Goal: Understand process/instructions: Learn how to perform a task or action

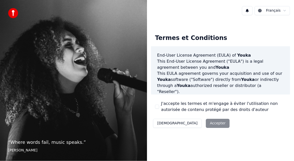
click at [190, 122] on div "Décliner Accepter" at bounding box center [191, 123] width 81 height 13
click at [189, 125] on div "Décliner Accepter" at bounding box center [191, 123] width 81 height 13
click at [194, 124] on div "Décliner Accepter" at bounding box center [191, 123] width 81 height 13
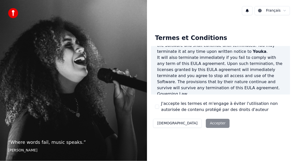
scroll to position [406, 0]
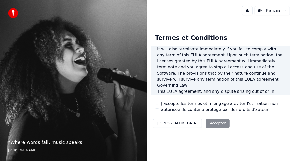
click at [193, 125] on div "Décliner Accepter" at bounding box center [191, 123] width 81 height 13
click at [184, 121] on div "Décliner Accepter" at bounding box center [191, 123] width 81 height 13
click at [184, 122] on div "Décliner Accepter" at bounding box center [191, 123] width 81 height 13
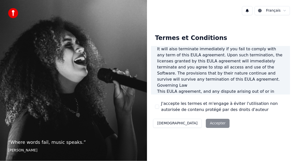
click at [184, 122] on div "Décliner Accepter" at bounding box center [191, 123] width 81 height 13
click at [127, 121] on div "“ Where words fail, music speaks. ” [PERSON_NAME]" at bounding box center [73, 80] width 147 height 161
click at [187, 123] on div "Décliner Accepter" at bounding box center [191, 123] width 81 height 13
drag, startPoint x: 166, startPoint y: 125, endPoint x: 180, endPoint y: 126, distance: 13.2
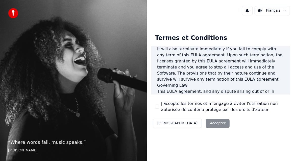
click at [178, 126] on div "Décliner Accepter" at bounding box center [191, 123] width 81 height 13
click at [186, 125] on div "Décliner Accepter" at bounding box center [191, 123] width 81 height 13
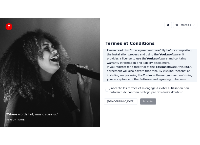
scroll to position [59, 0]
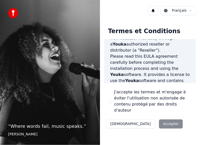
click at [140, 119] on div "Décliner Accepter" at bounding box center [144, 123] width 81 height 13
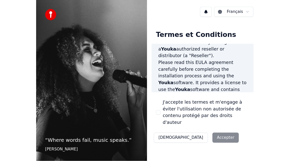
scroll to position [97, 0]
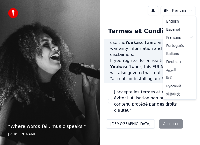
click at [169, 11] on html "“ Where words fail, music speaks. ” [PERSON_NAME] Français Termes et Conditions…" at bounding box center [100, 72] width 200 height 145
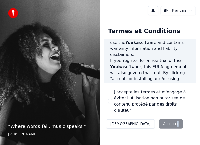
click at [149, 118] on div "Décliner Accepter" at bounding box center [144, 123] width 81 height 13
click at [108, 93] on div "J'accepte les termes et m'engage à éviter l'utilisation non autorisée de conten…" at bounding box center [150, 101] width 84 height 24
click at [110, 94] on div "J'accepte les termes et m'engage à éviter l'utilisation non autorisée de conten…" at bounding box center [150, 101] width 84 height 24
click at [113, 92] on div "J'accepte les termes et m'engage à éviter l'utilisation non autorisée de conten…" at bounding box center [150, 101] width 84 height 24
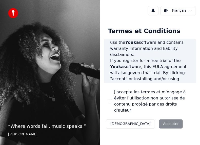
click at [139, 119] on div "Décliner Accepter" at bounding box center [144, 123] width 81 height 13
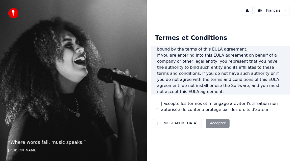
click at [158, 104] on div "J'accepte les termes et m'engage à éviter l'utilisation non autorisée de conten…" at bounding box center [220, 107] width 131 height 12
drag, startPoint x: 157, startPoint y: 104, endPoint x: 154, endPoint y: 105, distance: 3.1
click at [155, 104] on div "J'accepte les termes et m'engage à éviter l'utilisation non autorisée de conten…" at bounding box center [220, 107] width 131 height 12
drag, startPoint x: 153, startPoint y: 105, endPoint x: 151, endPoint y: 105, distance: 2.8
click at [152, 105] on div "Termes et Conditions End-User License Agreement ([PERSON_NAME]) of Youka This E…" at bounding box center [220, 80] width 139 height 100
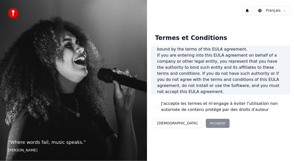
click at [151, 105] on div "Termes et Conditions End-User License Agreement ([PERSON_NAME]) of Youka This E…" at bounding box center [220, 80] width 147 height 108
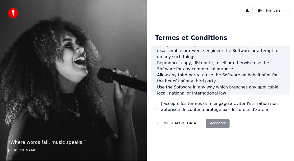
scroll to position [272, 0]
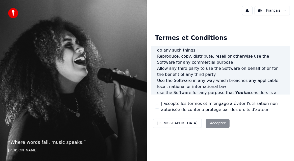
click at [153, 104] on div "Termes et Conditions End-User License Agreement ([PERSON_NAME]) of Youka This E…" at bounding box center [220, 80] width 139 height 100
click at [178, 104] on label "J'accepte les termes et m'engage à éviter l'utilisation non autorisée de conten…" at bounding box center [223, 107] width 125 height 12
click at [188, 124] on div "Décliner Accepter" at bounding box center [191, 123] width 81 height 13
click at [162, 124] on button "[DEMOGRAPHIC_DATA]" at bounding box center [177, 123] width 49 height 9
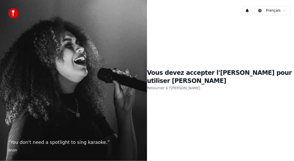
click at [178, 85] on link "Retourner à l'[PERSON_NAME]" at bounding box center [173, 88] width 53 height 8
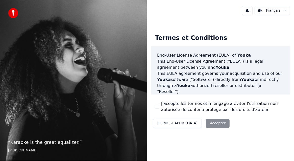
click at [194, 125] on div "Décliner Accepter" at bounding box center [191, 123] width 81 height 13
drag, startPoint x: 199, startPoint y: 122, endPoint x: 201, endPoint y: 122, distance: 2.8
click at [199, 122] on div "Décliner Accepter" at bounding box center [191, 123] width 81 height 13
click at [214, 125] on div "Termes et Conditions End-User License Agreement ([PERSON_NAME]) of Youka This E…" at bounding box center [220, 80] width 139 height 100
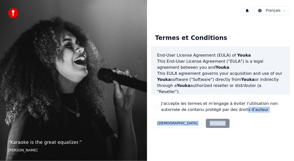
click at [215, 124] on div "Termes et Conditions End-User License Agreement ([PERSON_NAME]) of Youka This E…" at bounding box center [220, 80] width 139 height 100
click at [189, 124] on div "Décliner Accepter" at bounding box center [191, 123] width 81 height 13
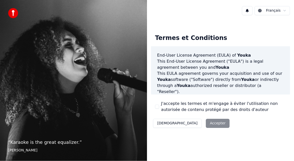
click at [189, 124] on div "Décliner Accepter" at bounding box center [191, 123] width 81 height 13
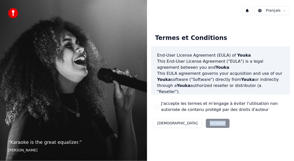
click at [189, 124] on div "Décliner Accepter" at bounding box center [191, 123] width 81 height 13
click at [190, 123] on div "Décliner Accepter" at bounding box center [191, 123] width 81 height 13
